Goal: Communication & Community: Answer question/provide support

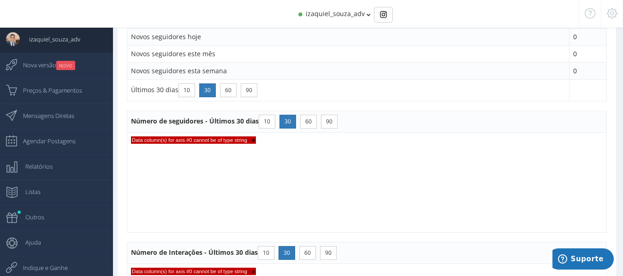
scroll to position [101, 0]
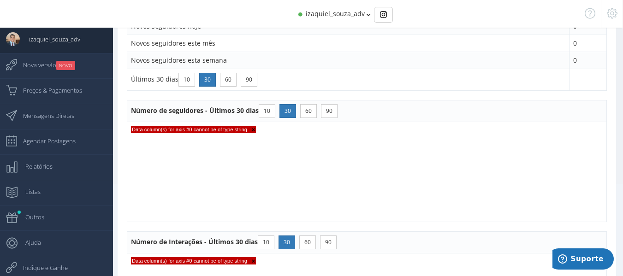
click at [254, 129] on span "×" at bounding box center [251, 130] width 8 height 6
click at [270, 109] on button "10" at bounding box center [267, 111] width 17 height 14
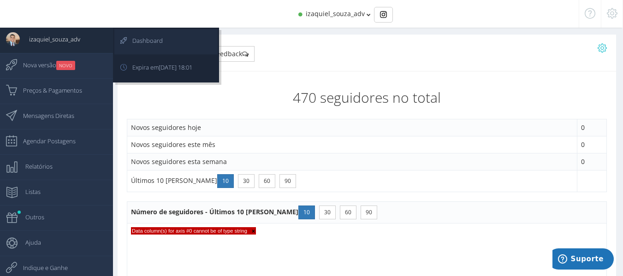
click at [149, 38] on span "Dashboard" at bounding box center [143, 40] width 40 height 23
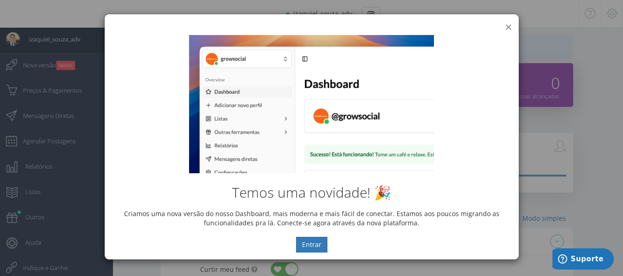
click at [508, 25] on button "×" at bounding box center [508, 27] width 7 height 12
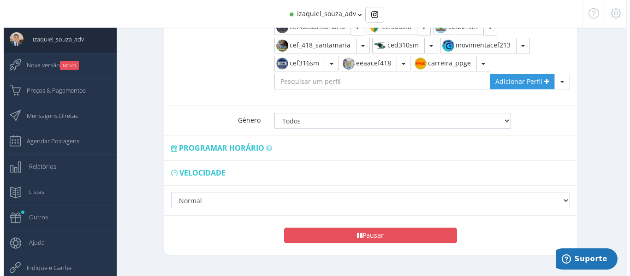
scroll to position [516, 0]
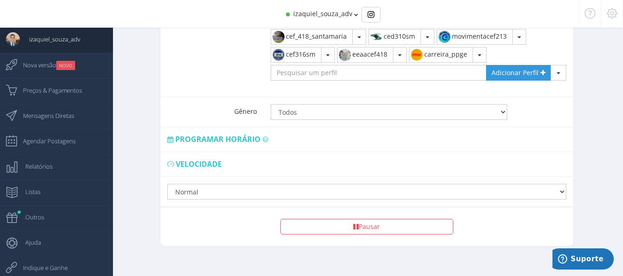
click at [209, 134] on span "Programar horário" at bounding box center [217, 139] width 85 height 10
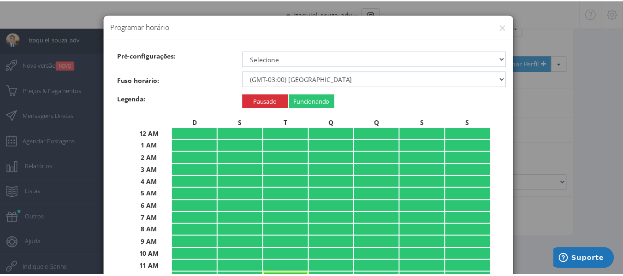
scroll to position [196, 0]
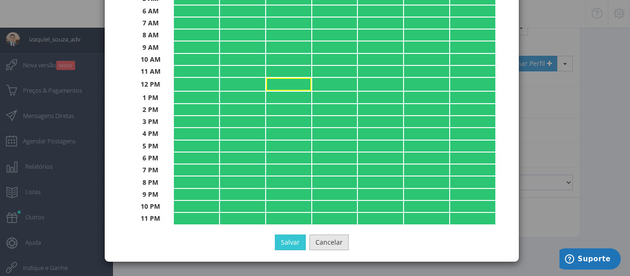
click at [332, 246] on button "Cancelar" at bounding box center [328, 243] width 39 height 16
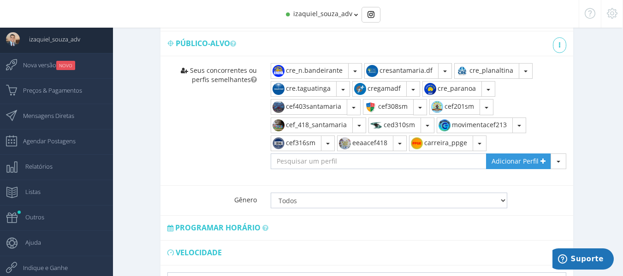
scroll to position [423, 0]
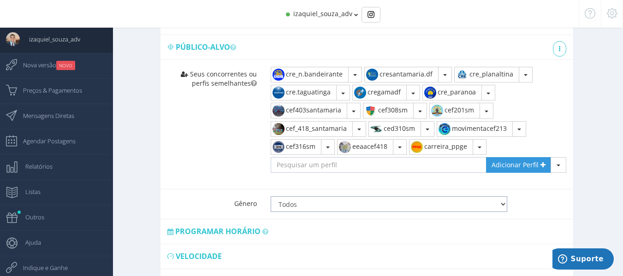
click at [349, 201] on select "Todos Homens Mulheres" at bounding box center [389, 204] width 237 height 16
click at [350, 197] on select "Todos Homens Mulheres" at bounding box center [389, 204] width 237 height 16
click at [331, 160] on input "text" at bounding box center [379, 165] width 216 height 16
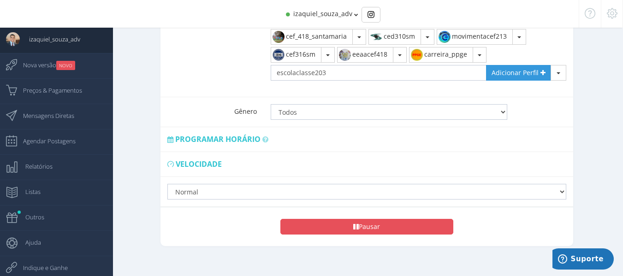
click at [356, 224] on icon "button" at bounding box center [356, 227] width 6 height 6
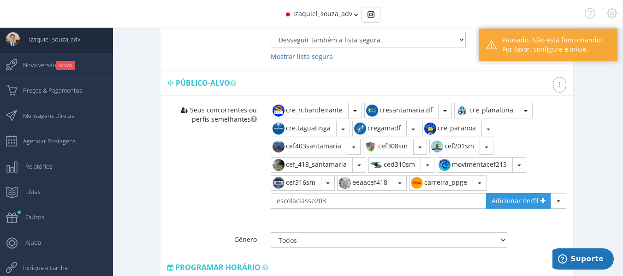
scroll to position [377, 0]
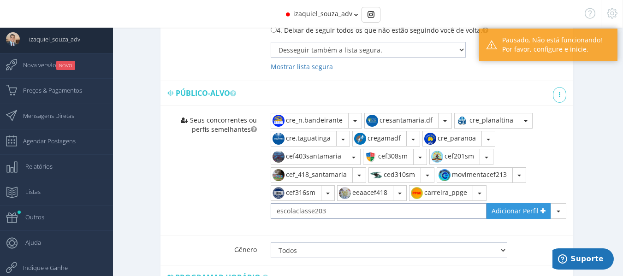
click at [338, 203] on input "escolaclasse203" at bounding box center [379, 211] width 216 height 16
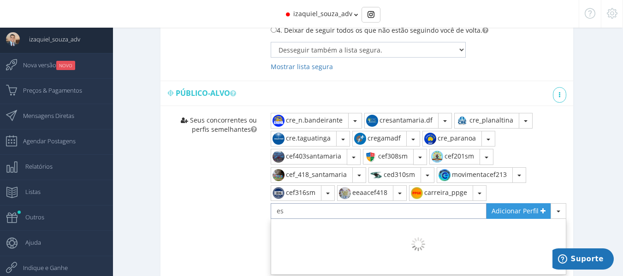
type input "e"
type input "escolaclasse203"
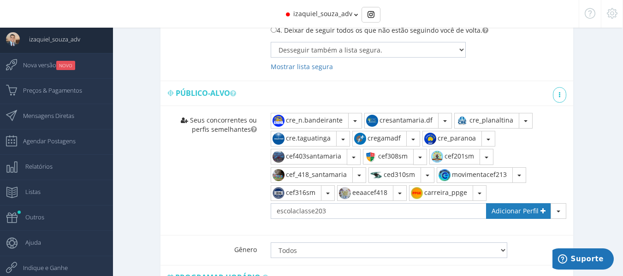
click at [530, 207] on span "Adicionar Perfil" at bounding box center [515, 211] width 47 height 9
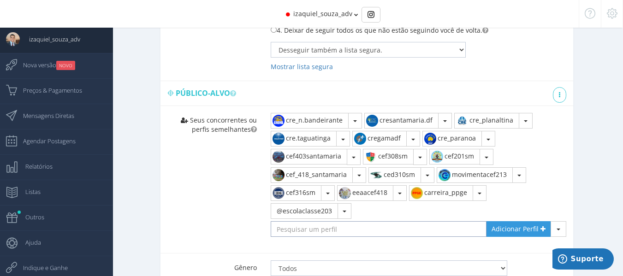
click at [347, 221] on input "text" at bounding box center [379, 229] width 216 height 16
type input "cef209.santamaria"
click at [516, 225] on span "Adicionar Perfil" at bounding box center [515, 229] width 47 height 9
click at [402, 224] on input "text" at bounding box center [379, 229] width 216 height 16
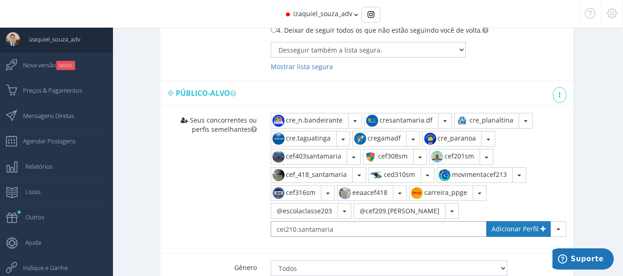
type input "cei210.santamaria"
click at [514, 225] on span "Adicionar Perfil" at bounding box center [515, 229] width 47 height 9
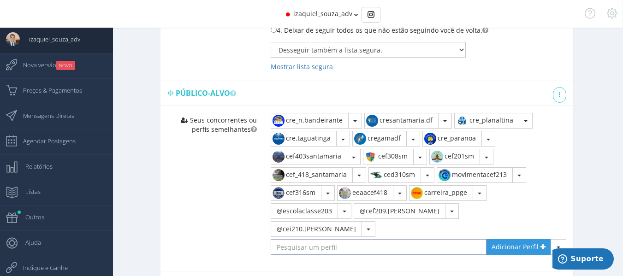
click at [336, 239] on input "text" at bounding box center [379, 247] width 216 height 16
type input "ec01_portorico"
click at [503, 243] on span "Adicionar Perfil" at bounding box center [515, 247] width 47 height 9
click at [323, 241] on input "text" at bounding box center [379, 247] width 216 height 16
type input "cef_418santamaria"
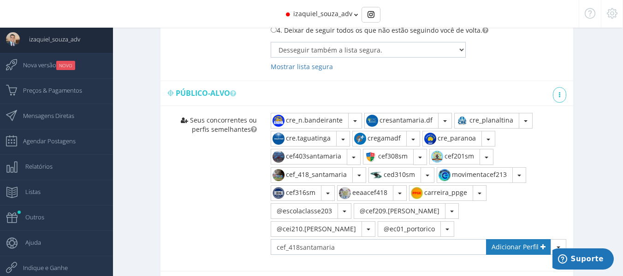
drag, startPoint x: 511, startPoint y: 238, endPoint x: 506, endPoint y: 237, distance: 5.2
click at [510, 243] on span "Adicionar Perfil" at bounding box center [515, 247] width 47 height 9
click at [396, 239] on input "text" at bounding box center [379, 247] width 216 height 16
type input "404hub_ofc"
click at [511, 243] on span "Adicionar Perfil" at bounding box center [515, 247] width 47 height 9
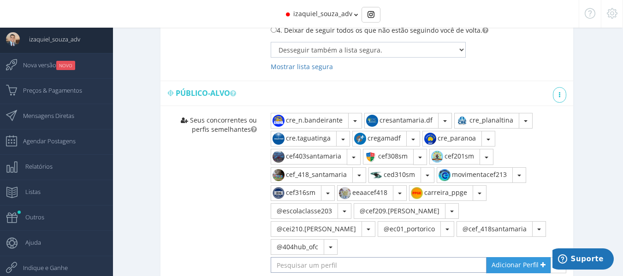
click at [440, 257] on input "text" at bounding box center [379, 265] width 216 height 16
type input "jardimdeindancia116"
click at [525, 261] on span "Adicionar Perfil" at bounding box center [515, 265] width 47 height 9
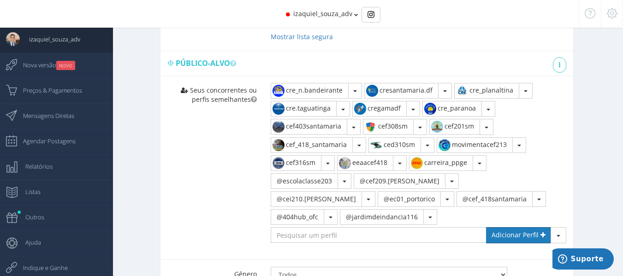
scroll to position [423, 0]
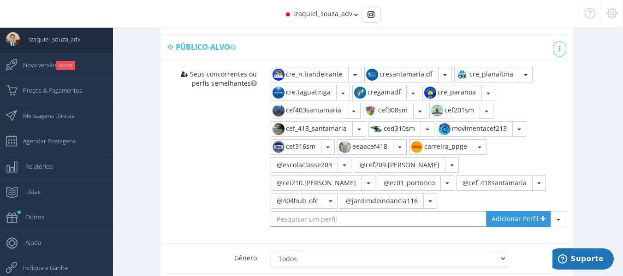
click at [380, 211] on input "text" at bounding box center [379, 219] width 216 height 16
type input "@"
type input "@cef103oficial"
click at [495, 217] on link "Adicionar Perfil" at bounding box center [518, 219] width 65 height 16
click at [369, 211] on input "text" at bounding box center [379, 219] width 216 height 16
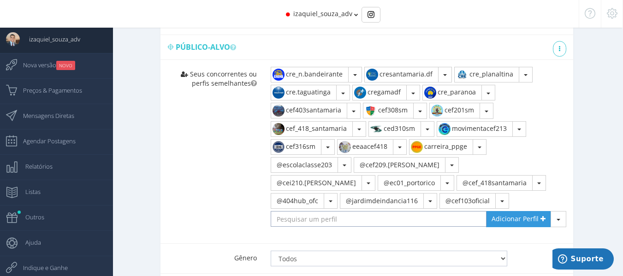
type input "r"
type input "cresamambaia"
click at [504, 214] on span "Adicionar Perfil" at bounding box center [515, 218] width 47 height 9
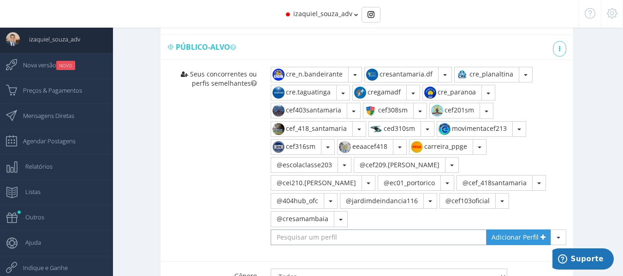
click at [369, 230] on input "text" at bounding box center [379, 238] width 216 height 16
type input "ced310sm"
click at [536, 233] on span "Adicionar Perfil" at bounding box center [515, 237] width 47 height 9
click at [354, 230] on input "text" at bounding box center [379, 238] width 216 height 16
type input "cef316sm"
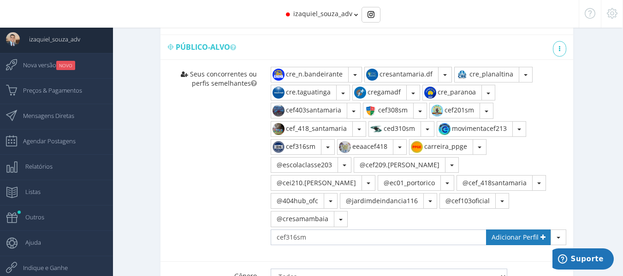
click at [509, 230] on link "Adicionar Perfil" at bounding box center [518, 238] width 65 height 16
click at [352, 230] on input "text" at bounding box center [379, 238] width 216 height 16
type input "cem404stmaria"
drag, startPoint x: 502, startPoint y: 214, endPoint x: 498, endPoint y: 211, distance: 5.0
click at [502, 233] on span "Adicionar Perfil" at bounding box center [515, 237] width 47 height 9
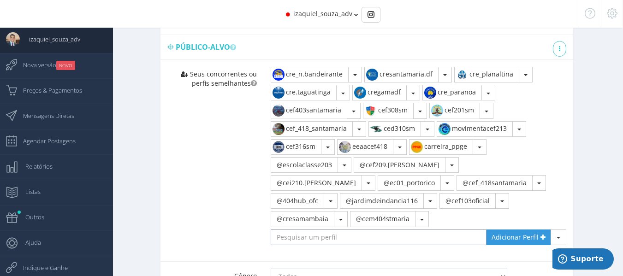
click at [360, 230] on input "text" at bounding box center [379, 238] width 216 height 16
type input "ceieducacaoinfantilparanoa"
click at [501, 236] on link "Adicionar Perfil" at bounding box center [518, 238] width 65 height 16
click at [374, 232] on input "text" at bounding box center [379, 238] width 216 height 16
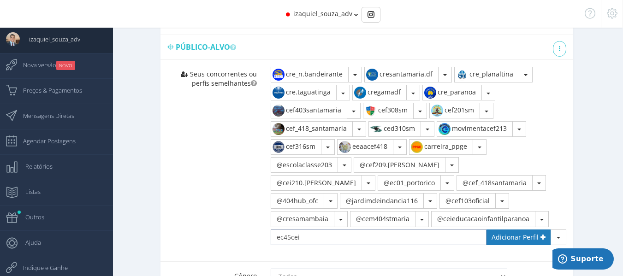
type input "ec45cei"
click at [502, 232] on link "Adicionar Perfil" at bounding box center [518, 238] width 65 height 16
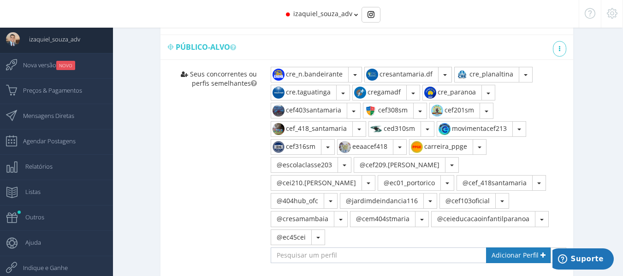
click at [486, 248] on link "Adicionar Perfil" at bounding box center [518, 256] width 65 height 16
click at [402, 248] on input "text" at bounding box center [379, 256] width 216 height 16
type input "cef17taguatinga"
click at [492, 248] on link "Adicionar Perfil" at bounding box center [518, 256] width 65 height 16
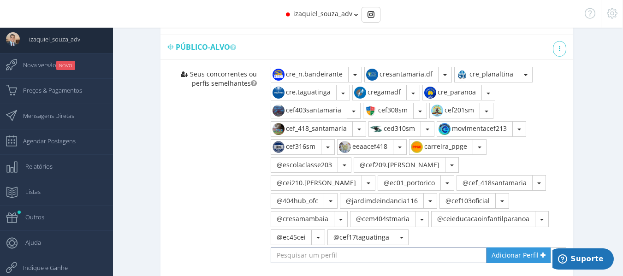
click at [409, 248] on input "text" at bounding box center [379, 256] width 216 height 16
type input "cilsanta"
type input "escola_classe206"
type input "cef12taguatinga"
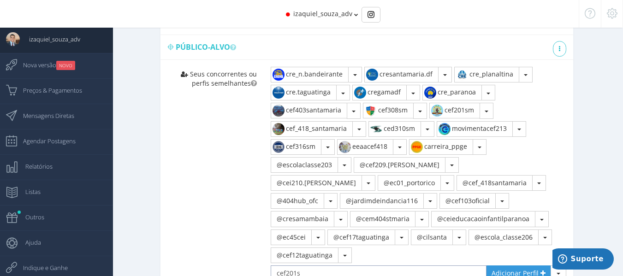
type input "cef201sm"
click at [356, 266] on input "text" at bounding box center [379, 274] width 216 height 16
type input "cef201sm"
type input "cee_01ceilandia"
type input "cefsantosdumontoficial"
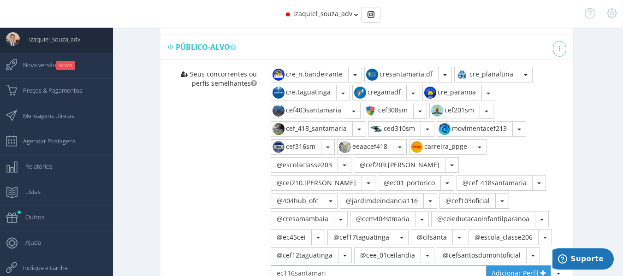
type input "ec116santamaria"
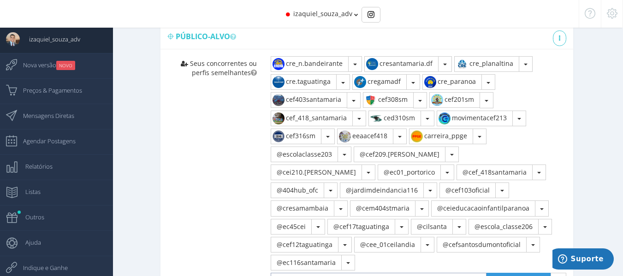
type input "asppegdf"
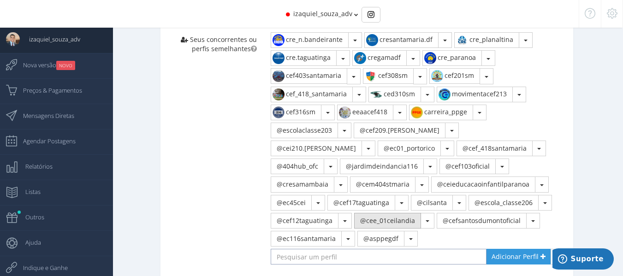
scroll to position [480, 0]
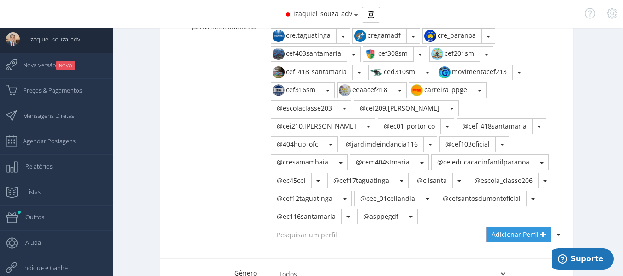
click at [358, 227] on input "text" at bounding box center [379, 235] width 216 height 16
type input "ec12cei"
type input "subeb.educadf"
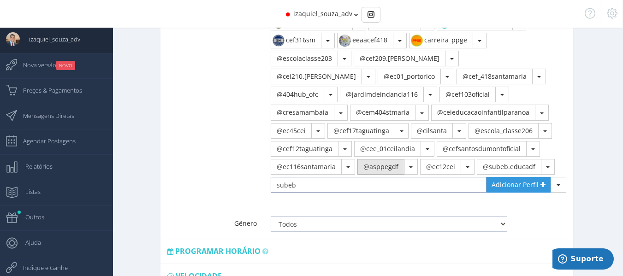
scroll to position [504, 0]
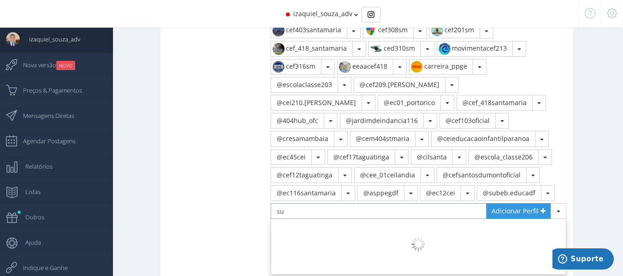
type input "s"
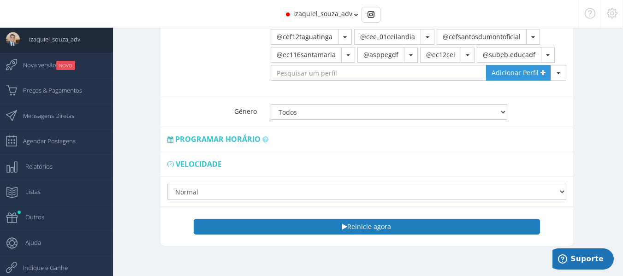
click at [385, 219] on button "Reinicie agora" at bounding box center [367, 227] width 346 height 16
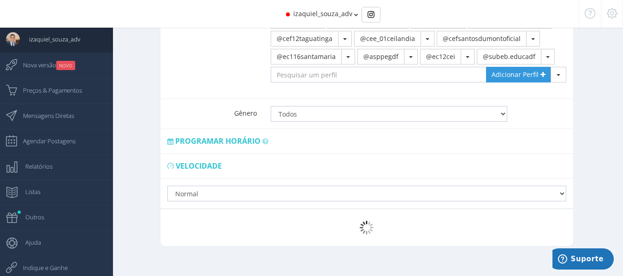
scroll to position [642, 0]
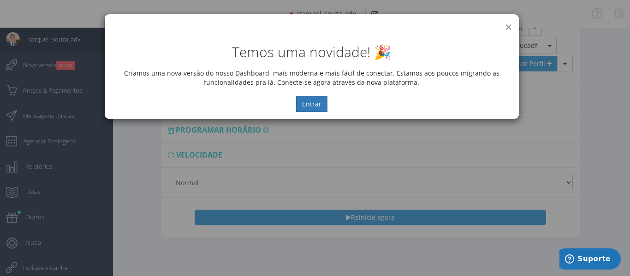
click at [507, 26] on button "×" at bounding box center [508, 27] width 7 height 12
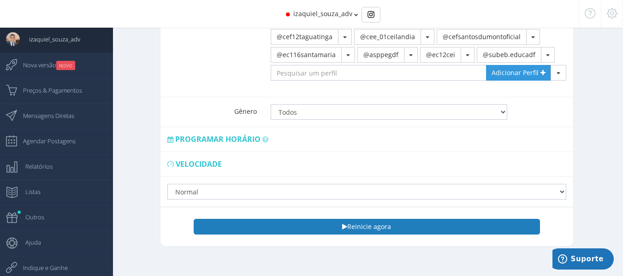
click at [370, 219] on button "Reinicie agora" at bounding box center [367, 227] width 346 height 16
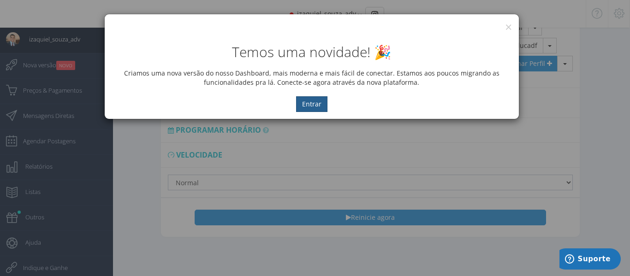
click at [308, 96] on button "Entrar" at bounding box center [311, 104] width 31 height 16
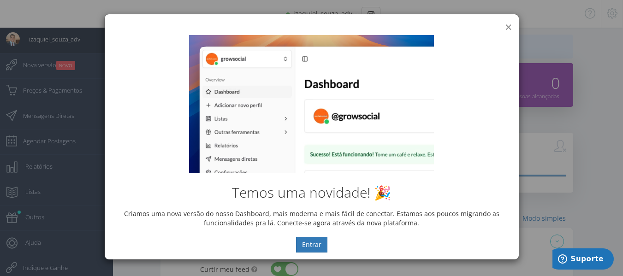
click at [508, 28] on button "×" at bounding box center [508, 27] width 7 height 12
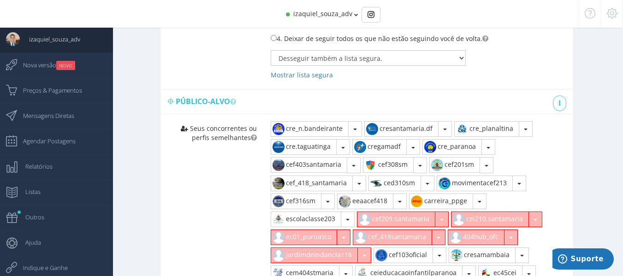
scroll to position [337, 0]
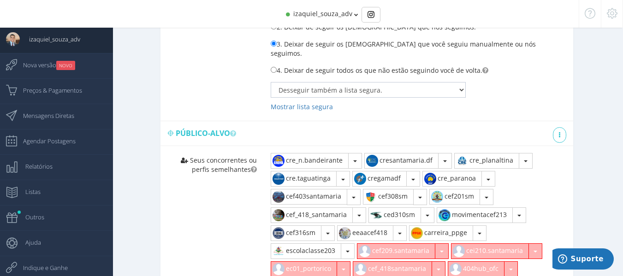
click at [317, 20] on div "izaquiel_souza_adv" at bounding box center [311, 14] width 485 height 28
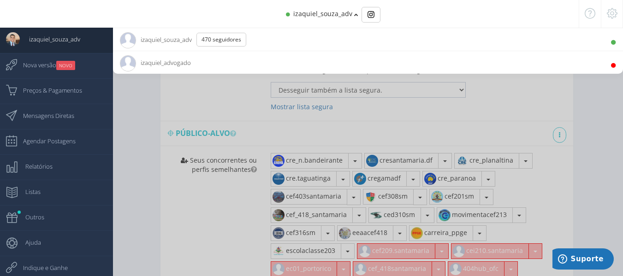
click at [335, 10] on span "izaquiel_souza_adv" at bounding box center [322, 13] width 59 height 9
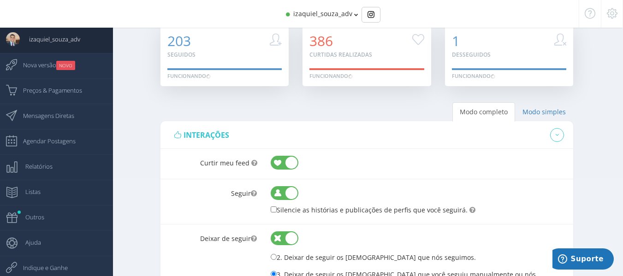
scroll to position [14, 0]
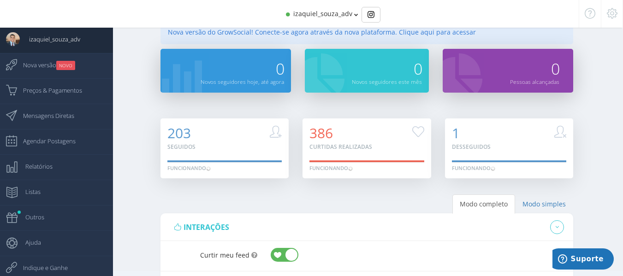
click at [357, 15] on div "izaquiel_souza_adv" at bounding box center [311, 14] width 485 height 28
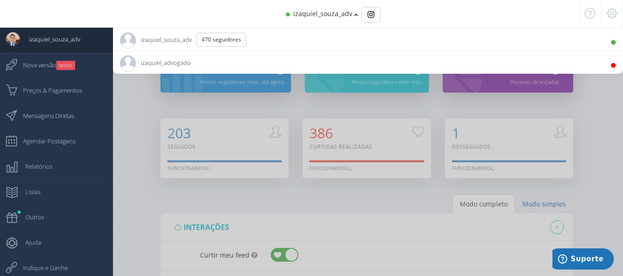
click at [357, 14] on div "izaquiel_souza_adv" at bounding box center [311, 14] width 485 height 28
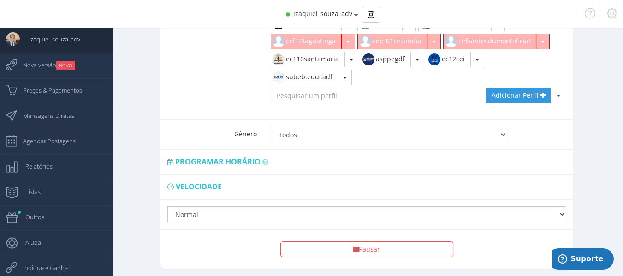
scroll to position [660, 0]
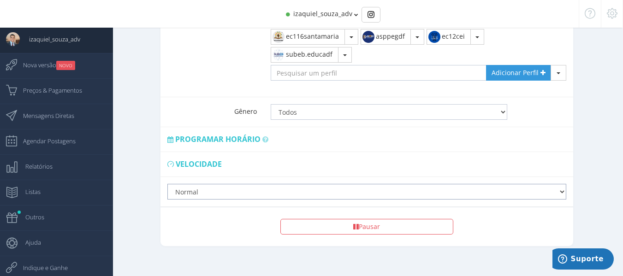
click at [284, 184] on select "Lento Normal Rápido Super Rápido" at bounding box center [366, 192] width 399 height 16
select select "fast"
click at [167, 184] on select "Lento Normal Rápido Super Rápido" at bounding box center [366, 192] width 399 height 16
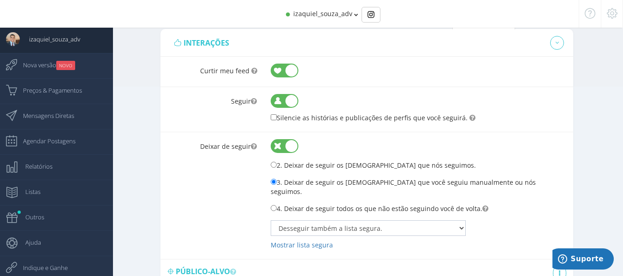
scroll to position [291, 0]
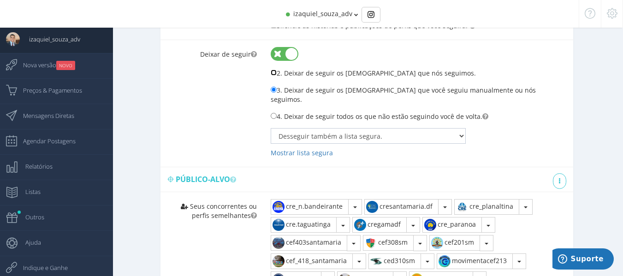
click at [273, 74] on input "2. Deixar de seguir os [DEMOGRAPHIC_DATA] que nós seguimos." at bounding box center [274, 73] width 6 height 6
radio input "true"
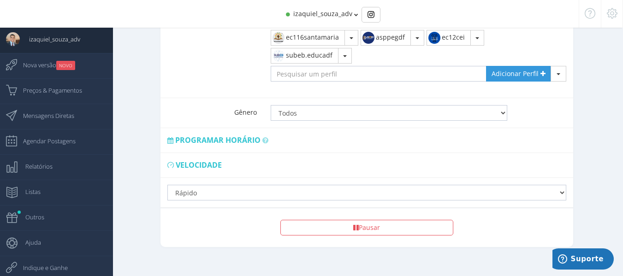
scroll to position [623, 0]
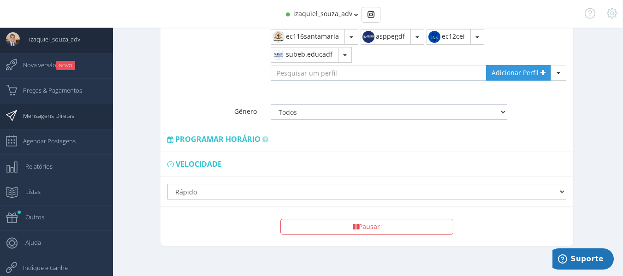
click at [52, 113] on span "Mensagens Diretas" at bounding box center [44, 115] width 60 height 23
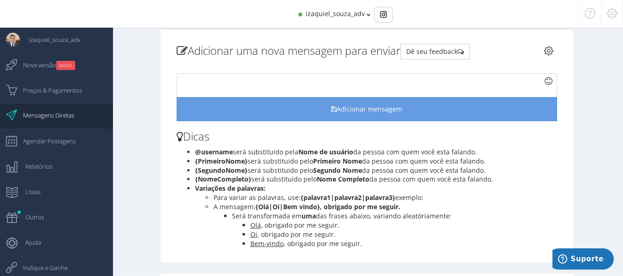
scroll to position [11, 0]
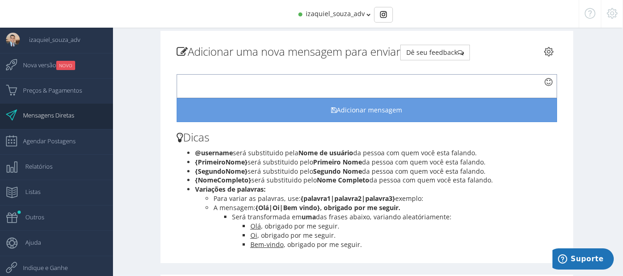
click at [300, 83] on div at bounding box center [367, 86] width 381 height 24
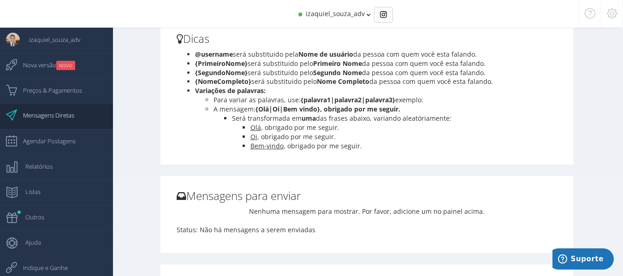
scroll to position [57, 0]
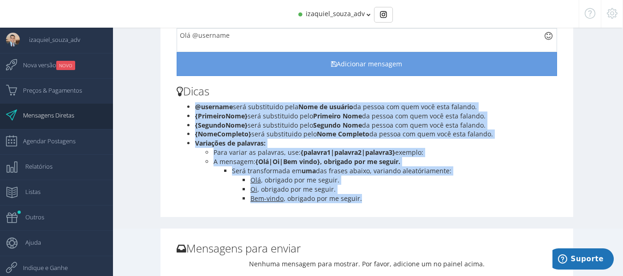
drag, startPoint x: 365, startPoint y: 197, endPoint x: 195, endPoint y: 100, distance: 196.2
click at [195, 100] on div "Adicionar uma nova mensagem para enviar Dê seu feedback re-autenticar" at bounding box center [367, 103] width 381 height 209
copy ul "@username será substituido pela Nome de usuário da pessoa com quem você esta fa…"
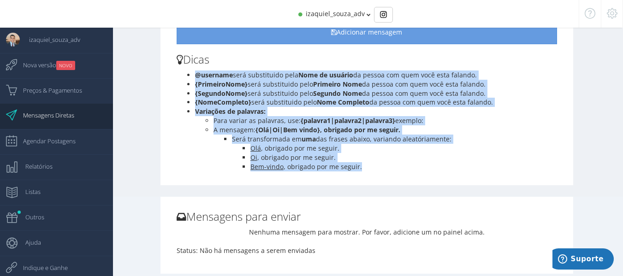
scroll to position [11, 0]
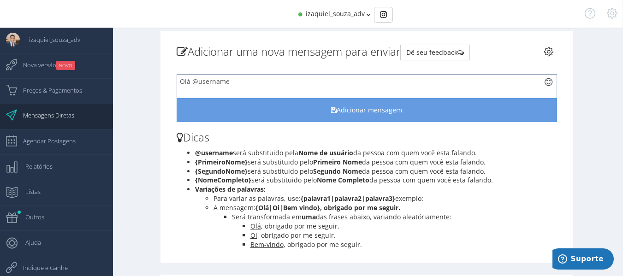
click at [291, 91] on div "Olá @username" at bounding box center [367, 86] width 381 height 24
click at [290, 93] on div "Olá @username" at bounding box center [367, 86] width 381 height 24
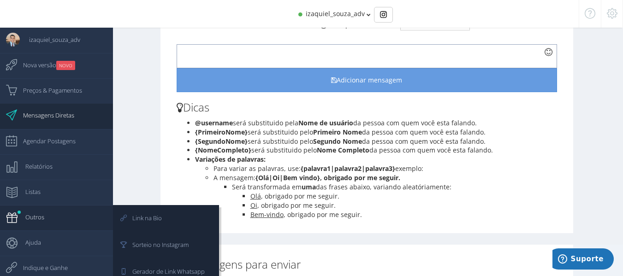
scroll to position [57, 0]
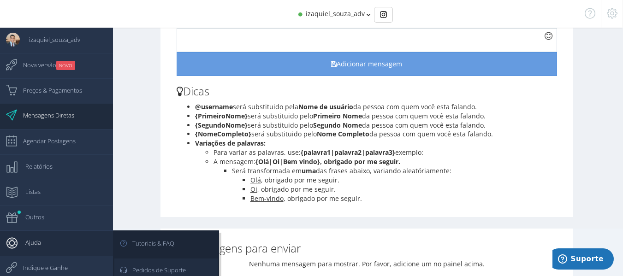
click at [148, 268] on span "Pedidos de Suporte" at bounding box center [154, 270] width 63 height 23
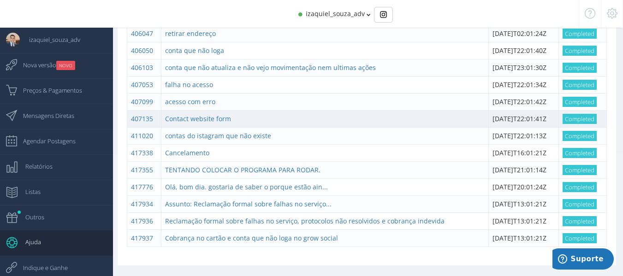
scroll to position [133, 0]
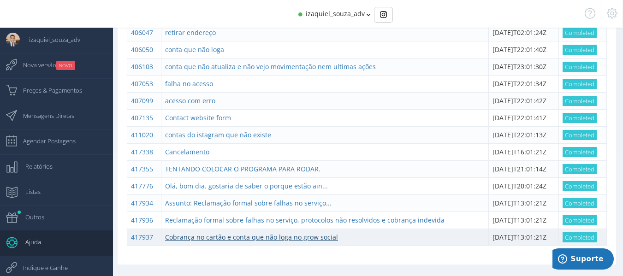
click at [261, 233] on link "Cobrança no cartão e conta que não loga no grow social" at bounding box center [251, 237] width 173 height 9
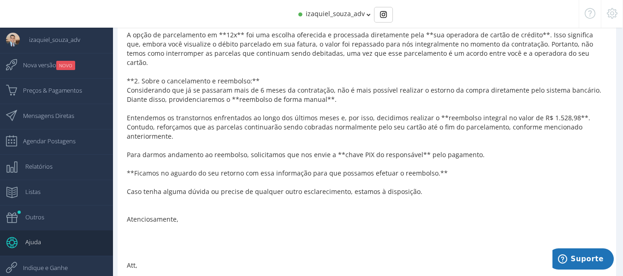
scroll to position [1104, 0]
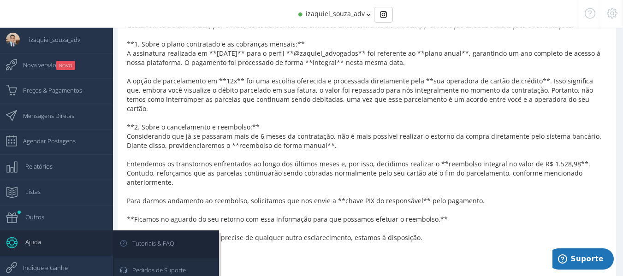
click at [148, 271] on span "Pedidos de Suporte" at bounding box center [154, 270] width 63 height 23
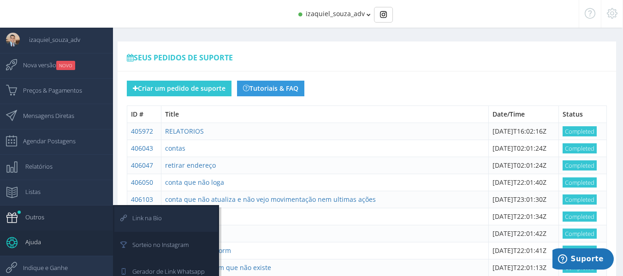
click at [181, 216] on link "Link na Bio" at bounding box center [165, 219] width 103 height 25
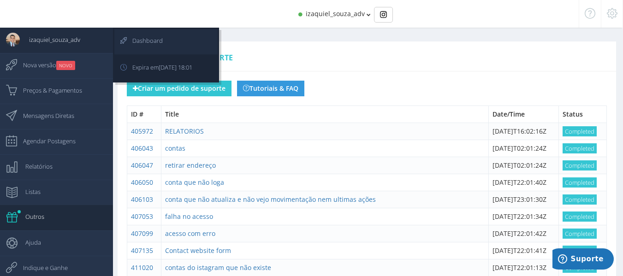
click at [159, 43] on span "Dashboard" at bounding box center [143, 40] width 40 height 23
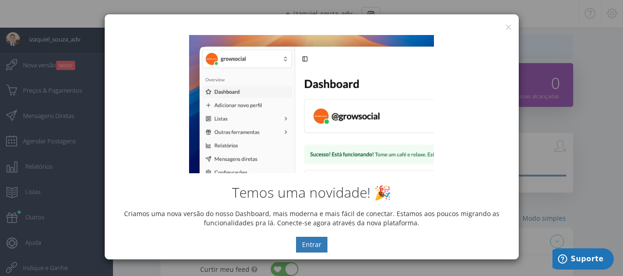
click at [504, 30] on div "Temos uma novidade! 🎉 Criamos uma nova versão do nosso Dashboard, mais moderna …" at bounding box center [312, 143] width 414 height 231
click at [505, 26] on button "×" at bounding box center [508, 27] width 7 height 12
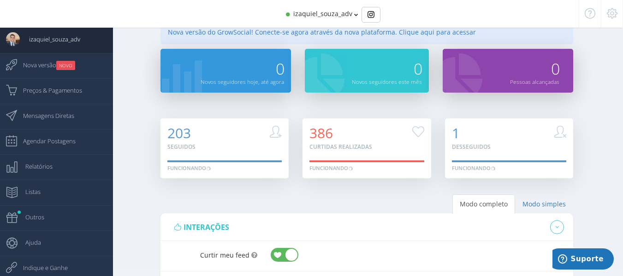
scroll to position [184, 0]
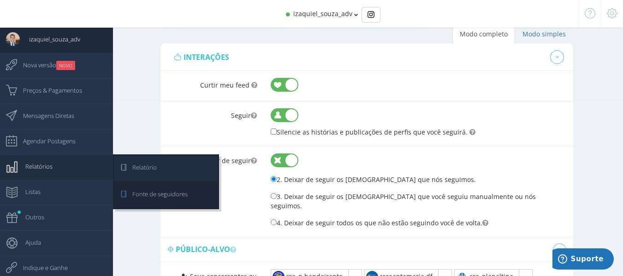
click at [184, 174] on link "Relatório" at bounding box center [165, 168] width 103 height 25
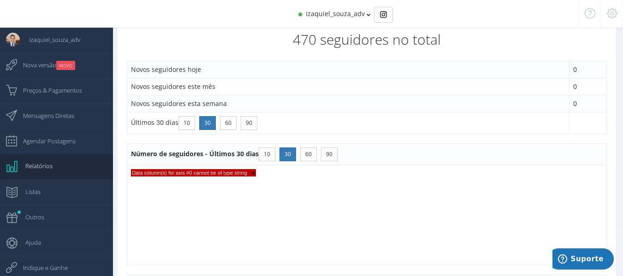
scroll to position [55, 0]
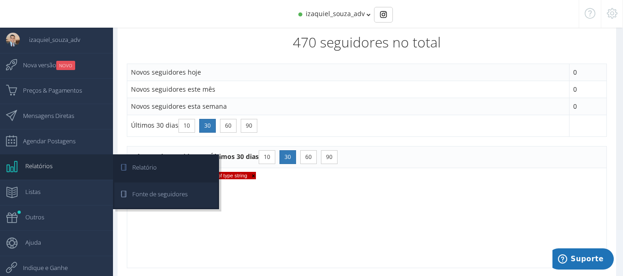
click at [139, 200] on span "Fonte de seguidores" at bounding box center [155, 194] width 65 height 23
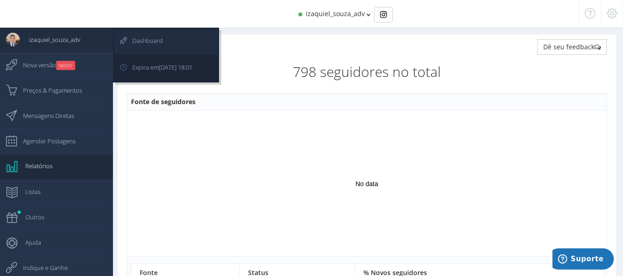
click at [137, 46] on span "Dashboard" at bounding box center [143, 40] width 40 height 23
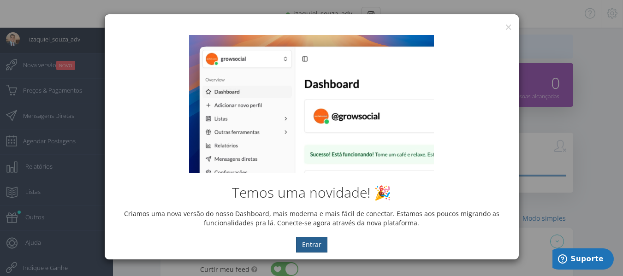
click at [318, 248] on button "Entrar" at bounding box center [311, 245] width 31 height 16
click at [506, 27] on button "×" at bounding box center [508, 27] width 7 height 12
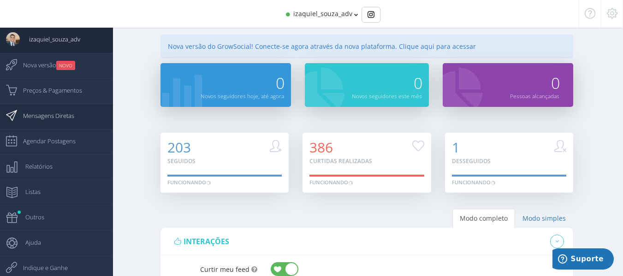
click at [47, 112] on span "Mensagens Diretas" at bounding box center [44, 115] width 60 height 23
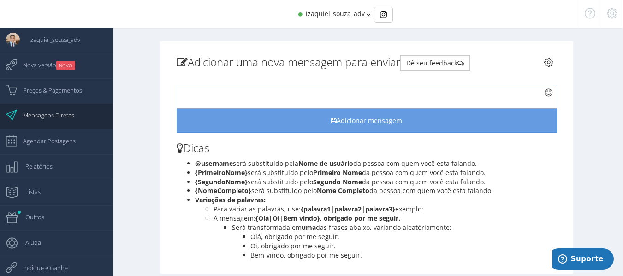
click at [211, 91] on div at bounding box center [367, 97] width 381 height 24
paste div
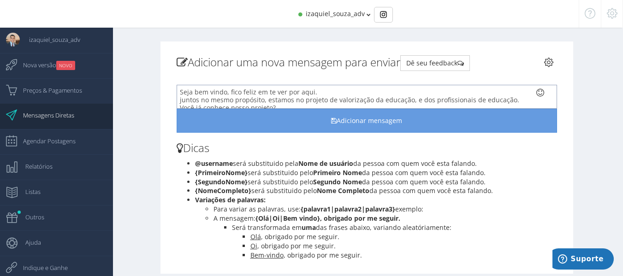
click at [226, 90] on div "Seja bem vindo, fico feliz em te ver por aqui." at bounding box center [359, 92] width 359 height 8
click at [226, 93] on div "Seja bem vindo, fico feliz em te ver por aqui." at bounding box center [359, 92] width 359 height 8
drag, startPoint x: 247, startPoint y: 173, endPoint x: 196, endPoint y: 176, distance: 51.3
click at [196, 176] on b "{PrimeiroNome}" at bounding box center [221, 172] width 53 height 9
copy b "{PrimeiroNome}"
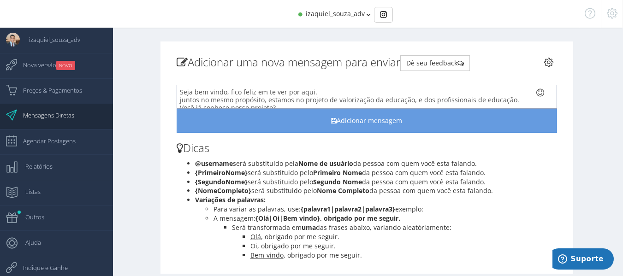
click at [225, 91] on div "Seja bem vindo, fico feliz em te ver por aqui." at bounding box center [359, 92] width 359 height 8
click at [385, 181] on li "{SegundoNome} será substituido pelo Segundo Nome da pessoa com quem você esta f…" at bounding box center [376, 182] width 362 height 9
drag, startPoint x: 255, startPoint y: 219, endPoint x: 320, endPoint y: 221, distance: 66.0
click at [320, 221] on li "A mensagem: {Olá|Oi|Bem vindo}, obrigado por me seguir." at bounding box center [385, 218] width 344 height 9
copy li "{Olá|Oi|Bem vindo}"
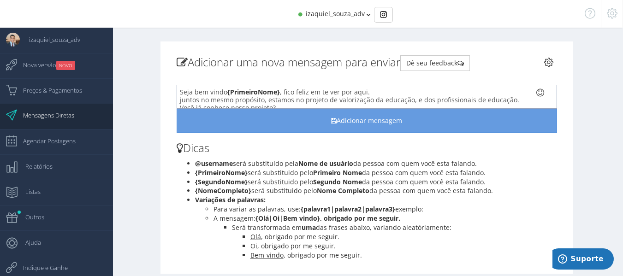
click at [180, 90] on div "Seja bem vindo {PrimeiroNome} , fico feliz em te ver por aqui." at bounding box center [359, 92] width 359 height 8
drag, startPoint x: 243, startPoint y: 93, endPoint x: 210, endPoint y: 91, distance: 33.3
click at [210, 95] on span "{Olá|Oi|Bem vindo}" at bounding box center [214, 92] width 65 height 9
click at [211, 96] on div "juntos no mesmo propósito, estamos no projeto de valorização da educação, e dos…" at bounding box center [359, 100] width 359 height 8
click at [212, 93] on div "{Olá|Oi|} Seja bem vindo {PrimeiroNome} , fico feliz em te ver por aqui." at bounding box center [359, 92] width 359 height 8
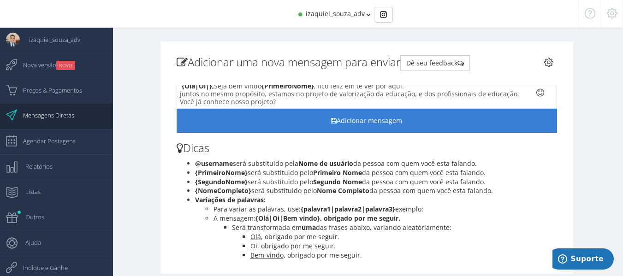
click at [364, 119] on button "Adicionar mensagem" at bounding box center [367, 121] width 381 height 24
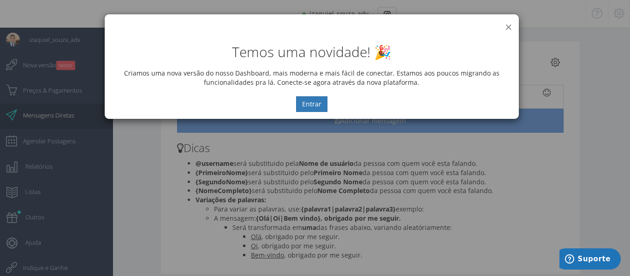
click at [506, 24] on button "×" at bounding box center [508, 27] width 7 height 12
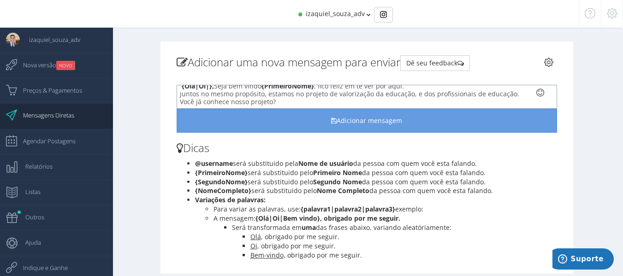
click at [282, 104] on div "Você já conhece nosso projeto?" at bounding box center [359, 102] width 359 height 8
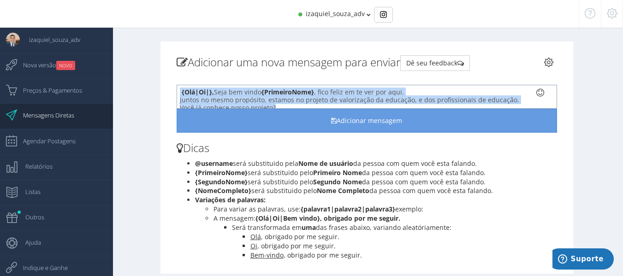
drag, startPoint x: 282, startPoint y: 104, endPoint x: 154, endPoint y: 77, distance: 130.0
copy div "{Olá|Oi|}, Seja bem vindo {PrimeiroNome} , fico feliz em te ver por aqui. junto…"
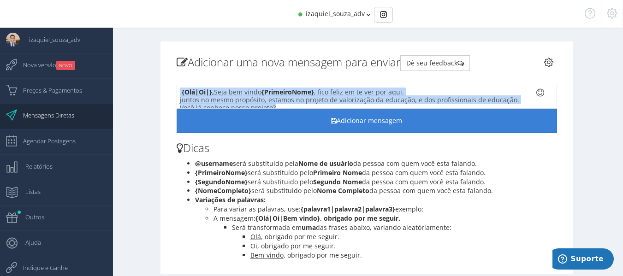
click at [339, 119] on button "Adicionar mensagem" at bounding box center [367, 121] width 381 height 24
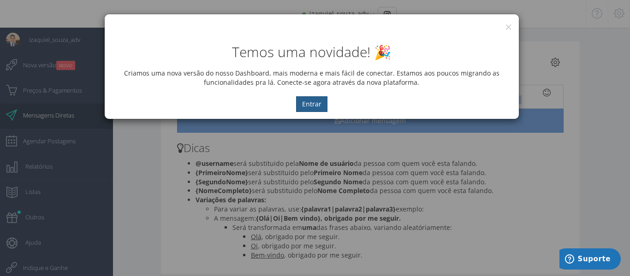
click at [315, 97] on button "Entrar" at bounding box center [311, 104] width 31 height 16
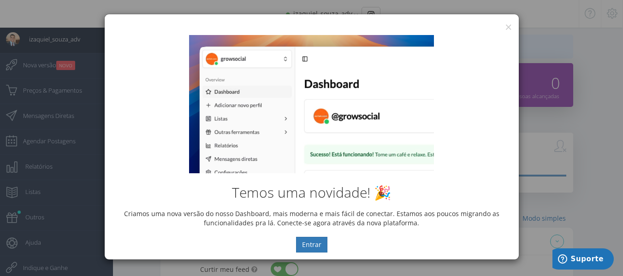
click at [511, 28] on div "Temos uma novidade! 🎉 Criamos uma nova versão do nosso Dashboard, mais moderna …" at bounding box center [312, 143] width 414 height 231
click at [505, 27] on button "×" at bounding box center [508, 27] width 7 height 12
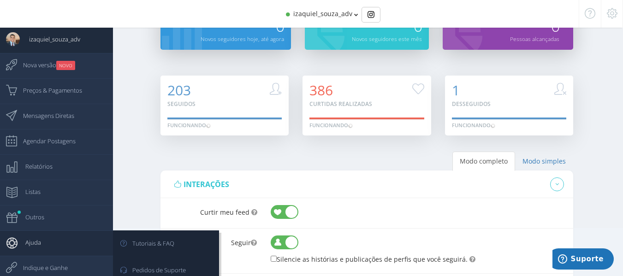
scroll to position [92, 0]
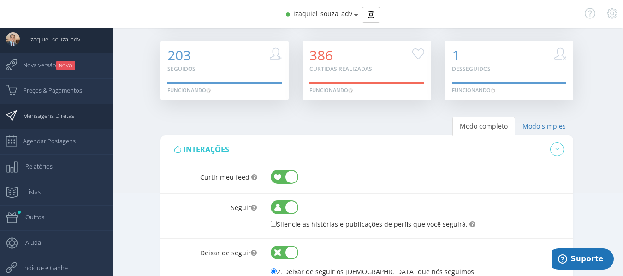
click at [51, 117] on span "Mensagens Diretas" at bounding box center [44, 115] width 60 height 23
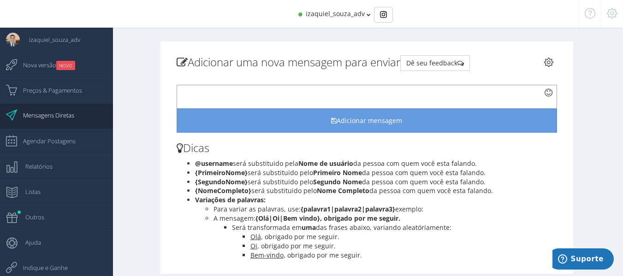
click at [324, 93] on div at bounding box center [367, 97] width 381 height 24
paste div
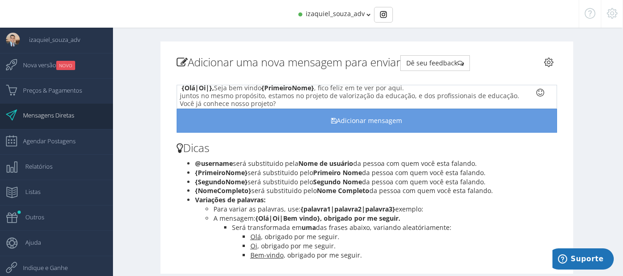
click at [555, 66] on link at bounding box center [550, 61] width 13 height 15
click at [548, 59] on icon at bounding box center [548, 62] width 9 height 6
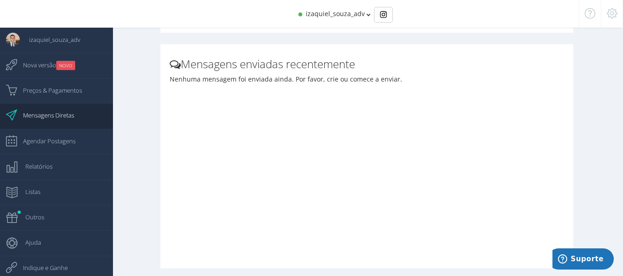
scroll to position [333, 0]
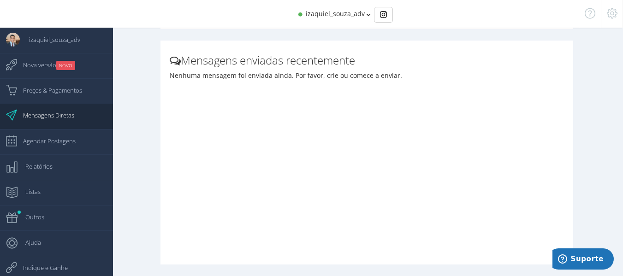
click at [83, 120] on link "Mensagens Diretas" at bounding box center [56, 116] width 113 height 25
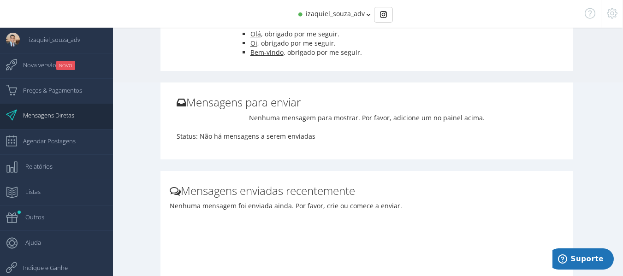
scroll to position [11, 0]
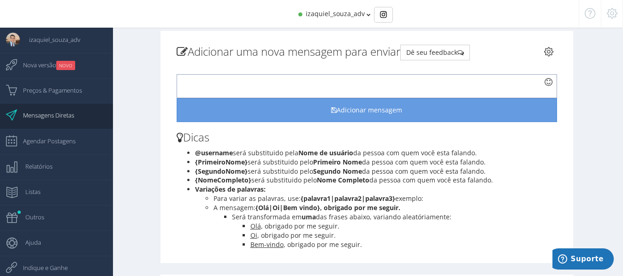
click at [214, 79] on div at bounding box center [367, 86] width 381 height 24
drag, startPoint x: 214, startPoint y: 79, endPoint x: 178, endPoint y: 49, distance: 46.8
click at [178, 49] on icon at bounding box center [182, 51] width 11 height 6
drag, startPoint x: 183, startPoint y: 54, endPoint x: 205, endPoint y: 52, distance: 22.8
click at [183, 54] on icon at bounding box center [182, 51] width 11 height 6
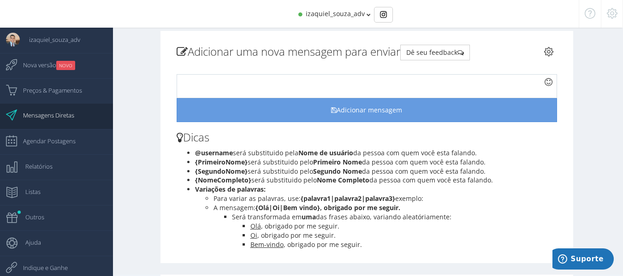
click at [230, 52] on h3 "Adicionar uma nova mensagem para enviar Dê seu feedback re-autenticar" at bounding box center [367, 53] width 381 height 16
drag, startPoint x: 236, startPoint y: 52, endPoint x: 269, endPoint y: 62, distance: 35.0
click at [257, 54] on h3 "Adicionar uma nova mensagem para enviar Dê seu feedback re-autenticar" at bounding box center [367, 53] width 381 height 16
click at [271, 63] on div "Adicionar uma nova mensagem para enviar Dê seu feedback re-autenticar" at bounding box center [367, 149] width 381 height 209
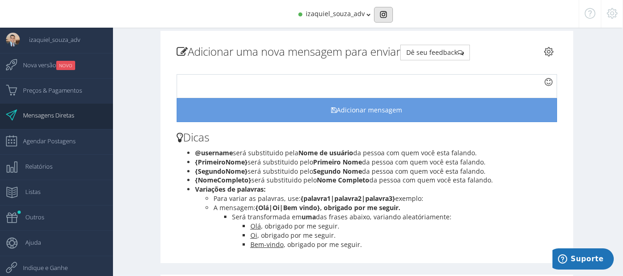
click at [387, 14] on button "Basic example" at bounding box center [383, 15] width 19 height 16
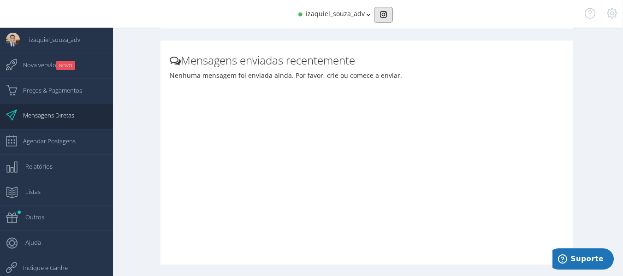
scroll to position [0, 0]
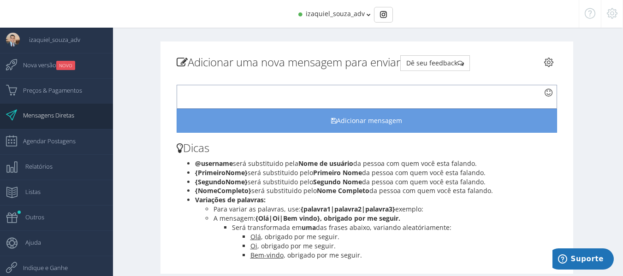
click at [233, 95] on div at bounding box center [367, 97] width 381 height 24
paste div
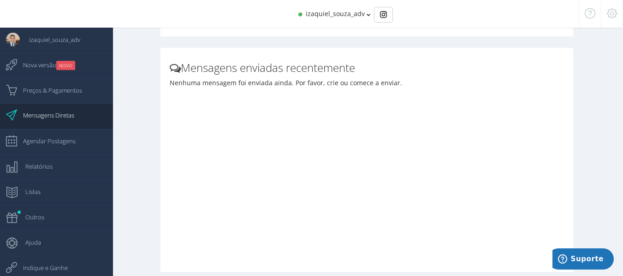
scroll to position [333, 0]
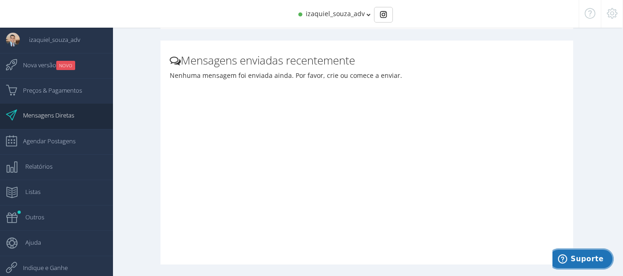
click at [571, 255] on span "Suporte" at bounding box center [564, 259] width 13 height 9
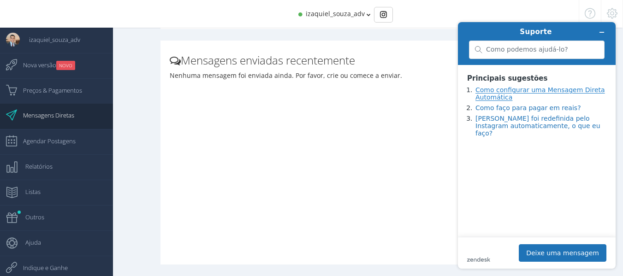
click at [483, 97] on link "Como configurar uma Mensagem Direta Automática" at bounding box center [540, 93] width 130 height 15
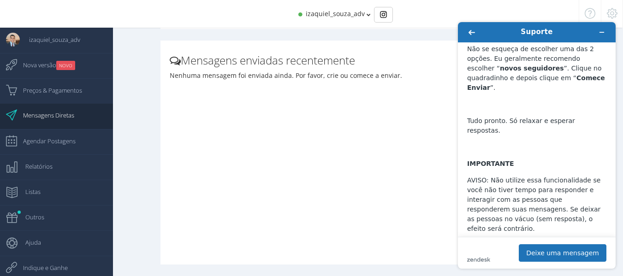
scroll to position [2694, 0]
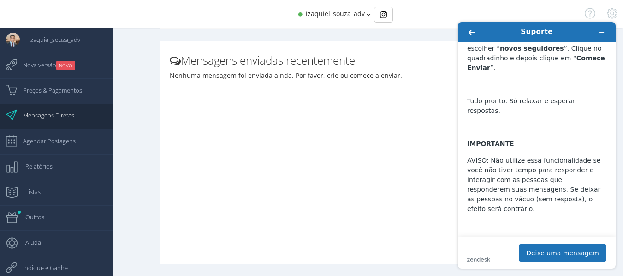
click at [357, 179] on ul "Nenhuma mensagem foi enviada ainda. Por favor, crie ou comece a enviar." at bounding box center [367, 163] width 395 height 184
click at [469, 29] on icon "Voltar" at bounding box center [471, 32] width 6 height 6
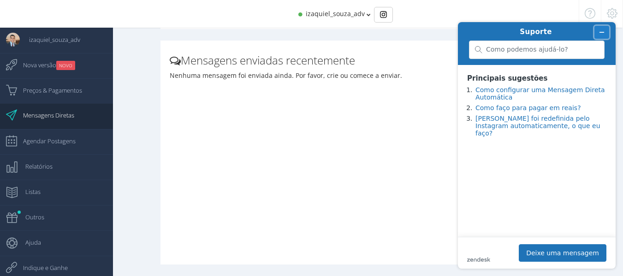
click at [601, 35] on icon "Minimizar widget" at bounding box center [602, 32] width 6 height 6
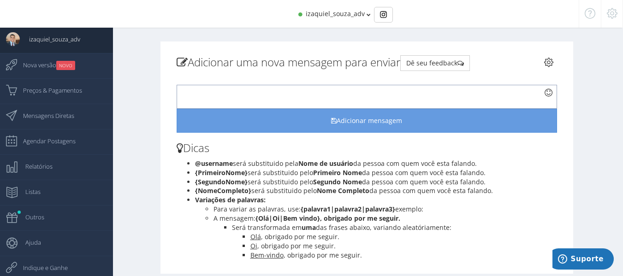
click at [274, 85] on div at bounding box center [367, 97] width 381 height 24
paste div
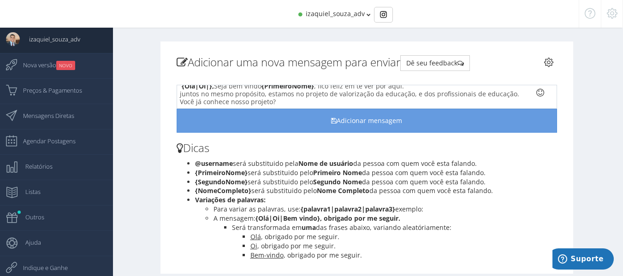
click at [207, 77] on div "{Olá|Oi|}, Seja bem vindo {PrimeiroNome} , fico feliz em te ver por aqui. junto…" at bounding box center [367, 104] width 395 height 57
click at [177, 76] on div "{Olá|Oi|},Seja bem vindo {PrimeiroNome}, fico feliz em te ver por aqui. juntos …" at bounding box center [367, 104] width 395 height 57
click at [202, 84] on div "{Olá|Oi|},Seja bem vindo {PrimeiroNome}, fico feliz em te ver por aqui. juntos …" at bounding box center [367, 104] width 395 height 57
click at [540, 95] on icon at bounding box center [540, 92] width 8 height 6
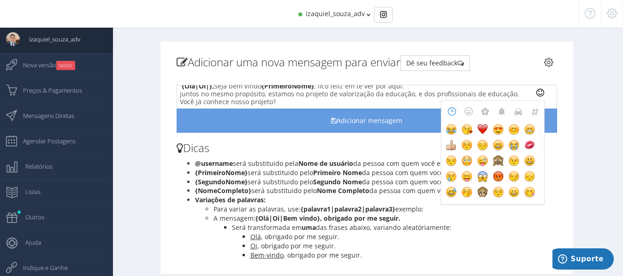
click at [540, 95] on icon at bounding box center [540, 92] width 8 height 6
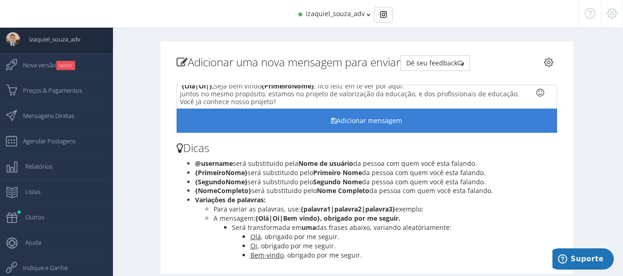
click at [419, 120] on button "Adicionar mensagem" at bounding box center [367, 121] width 381 height 24
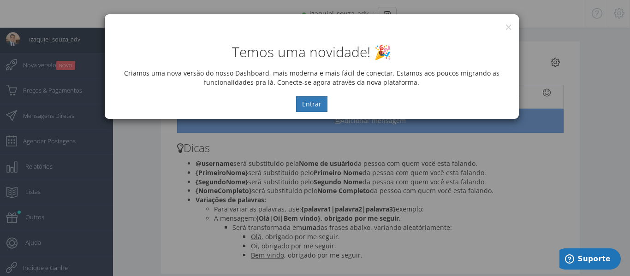
click at [508, 29] on div "Temos uma novidade! 🎉 Criamos uma nova versão do nosso Dashboard, mais moderna …" at bounding box center [312, 73] width 414 height 91
drag, startPoint x: 508, startPoint y: 26, endPoint x: 502, endPoint y: 27, distance: 6.5
click at [508, 25] on button "×" at bounding box center [508, 27] width 7 height 12
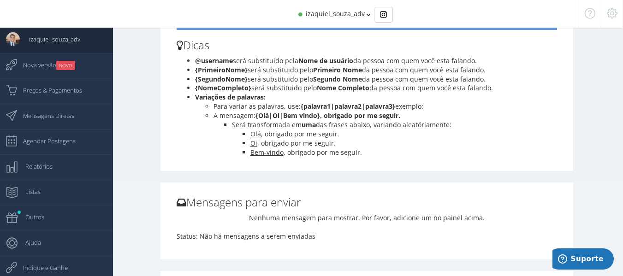
click at [245, 134] on ul "Olá , obrigado por me seguir. [PERSON_NAME] , obrigado por me seguir. Bem-vindo…" at bounding box center [395, 144] width 326 height 28
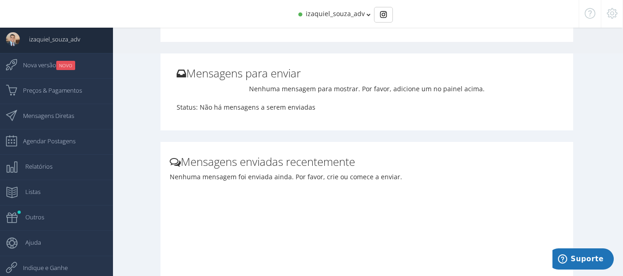
scroll to position [241, 0]
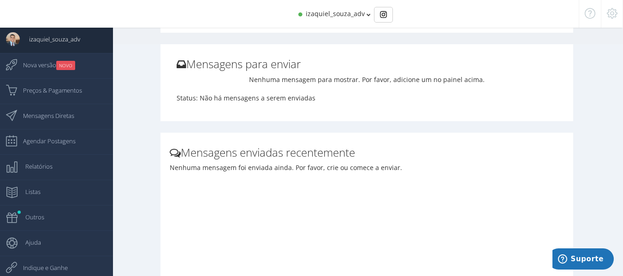
click at [245, 138] on div "Mensagens enviadas recentemente Nenhuma mensagem foi enviada ainda. Por favor, …" at bounding box center [367, 242] width 409 height 210
click at [244, 116] on div "Mensagens para enviar Nenhuma mensagem para mostrar. Por favor, adicione um no …" at bounding box center [366, 82] width 413 height 77
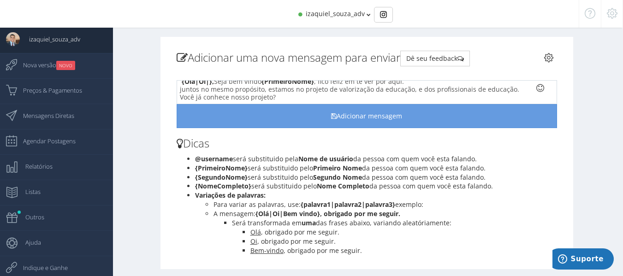
scroll to position [0, 0]
